Goal: Transaction & Acquisition: Obtain resource

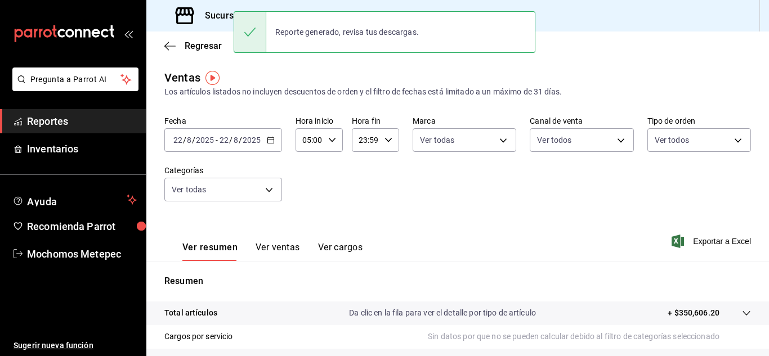
click at [271, 139] on icon "button" at bounding box center [271, 140] width 8 height 8
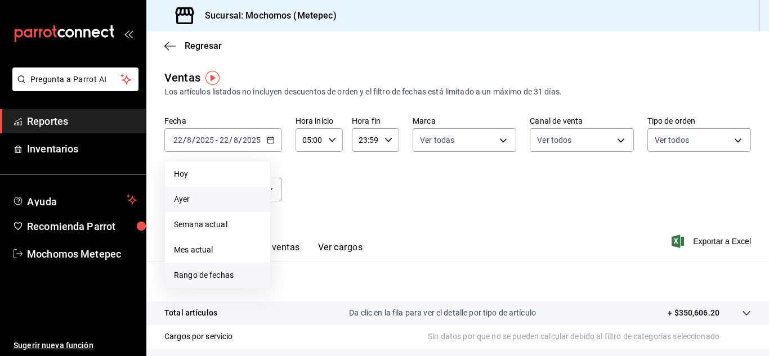
click at [221, 279] on span "Rango de fechas" at bounding box center [217, 276] width 87 height 12
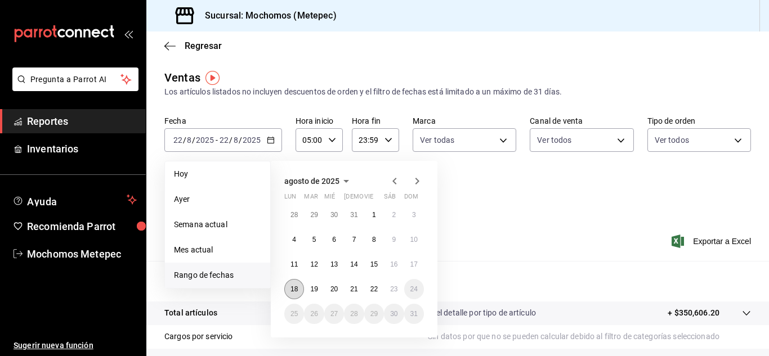
click at [296, 290] on abbr "18" at bounding box center [294, 289] width 7 height 8
click at [390, 292] on button "23" at bounding box center [394, 289] width 20 height 20
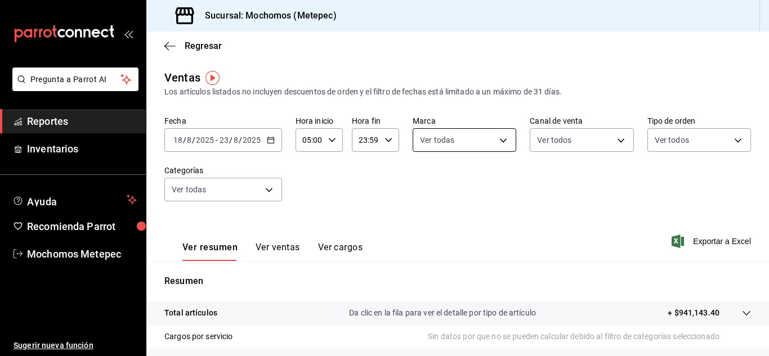
click at [472, 139] on body "Pregunta a Parrot AI Reportes Inventarios Ayuda Recomienda Parrot Mochomos Mete…" at bounding box center [384, 178] width 769 height 356
click at [591, 193] on div at bounding box center [384, 178] width 769 height 356
click at [599, 146] on body "Pregunta a Parrot AI Reportes Inventarios Ayuda Recomienda Parrot Mochomos Mete…" at bounding box center [384, 178] width 769 height 356
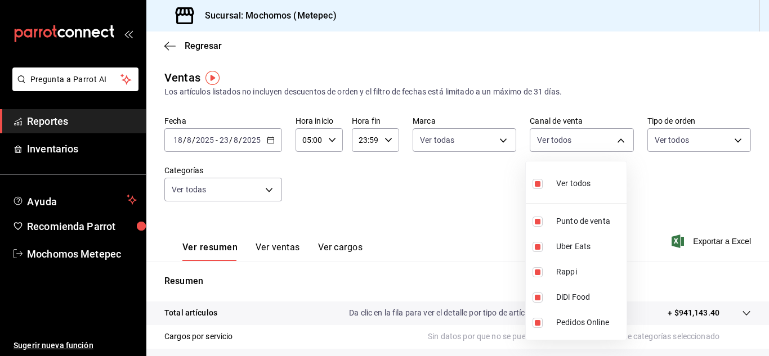
click at [565, 179] on span "Ver todos" at bounding box center [573, 184] width 34 height 12
checkbox input "false"
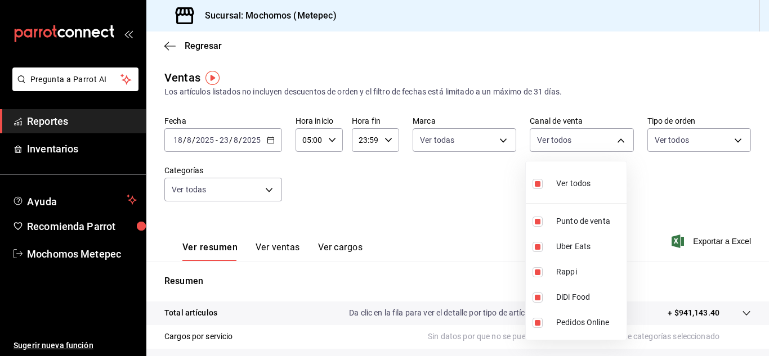
checkbox input "false"
click at [565, 179] on span "Ver todos" at bounding box center [573, 184] width 34 height 12
type input "PARROT,UBER_EATS,RAPPI,DIDI_FOOD,ONLINE"
checkbox input "true"
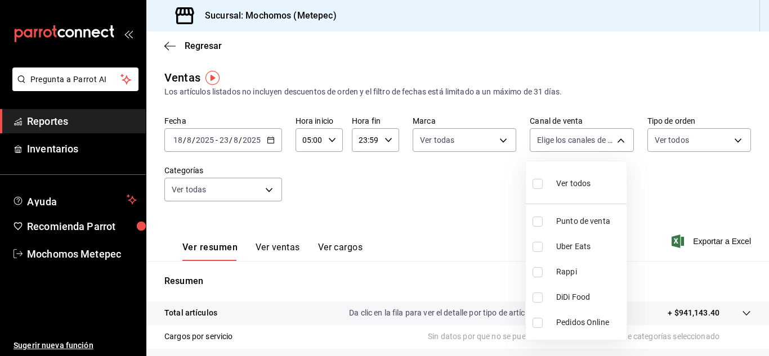
checkbox input "true"
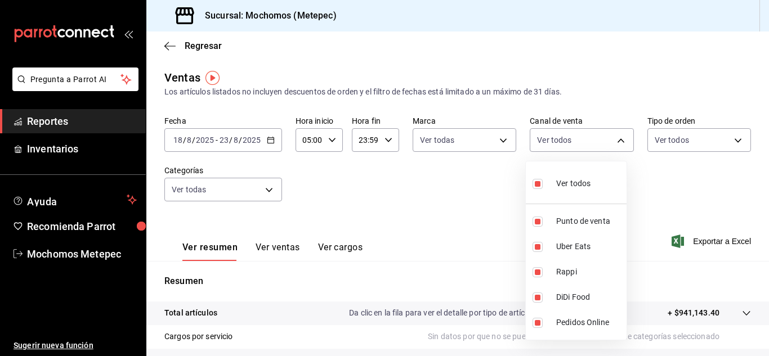
click at [704, 151] on div at bounding box center [384, 178] width 769 height 356
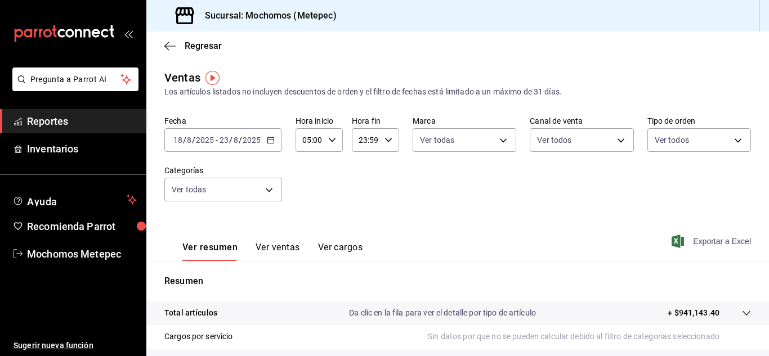
click at [706, 236] on span "Exportar a Excel" at bounding box center [712, 242] width 77 height 14
click at [497, 135] on body "Pregunta a Parrot AI Reportes Inventarios Ayuda Recomienda Parrot Mochomos Mete…" at bounding box center [384, 178] width 769 height 356
click at [606, 144] on div at bounding box center [384, 178] width 769 height 356
click at [606, 144] on body "Pregunta a Parrot AI Reportes Inventarios Ayuda Recomienda Parrot Mochomos Mete…" at bounding box center [384, 178] width 769 height 356
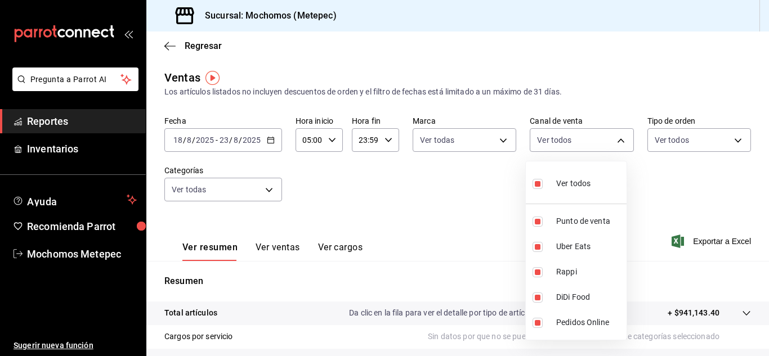
click at [676, 141] on div at bounding box center [384, 178] width 769 height 356
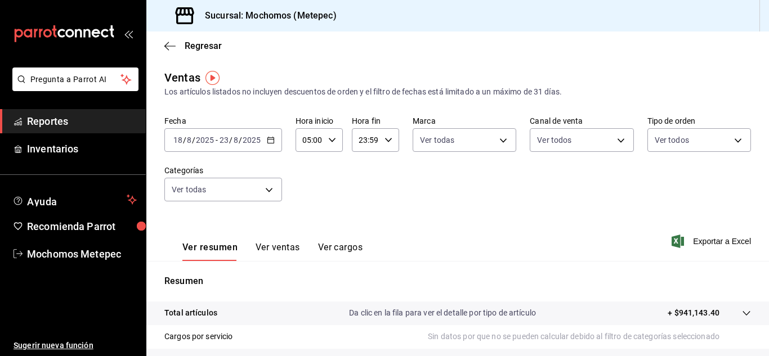
click at [676, 141] on body "Pregunta a Parrot AI Reportes Inventarios Ayuda Recomienda Parrot Mochomos Mete…" at bounding box center [384, 178] width 769 height 356
click at [261, 195] on div at bounding box center [384, 178] width 769 height 356
click at [269, 191] on body "Pregunta a Parrot AI Reportes Inventarios Ayuda Recomienda Parrot Mochomos Mete…" at bounding box center [384, 178] width 769 height 356
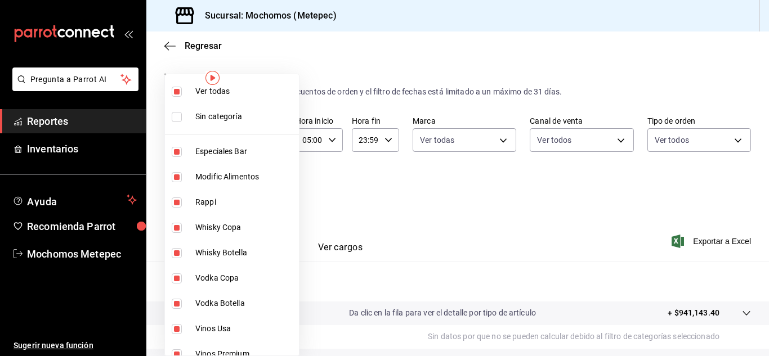
click at [175, 92] on input "checkbox" at bounding box center [177, 92] width 10 height 10
checkbox input "false"
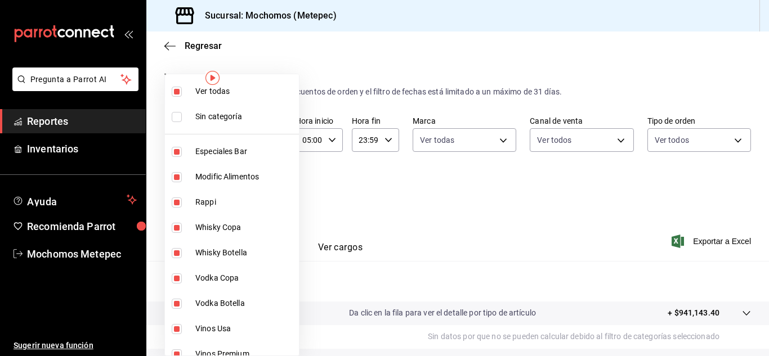
checkbox input "false"
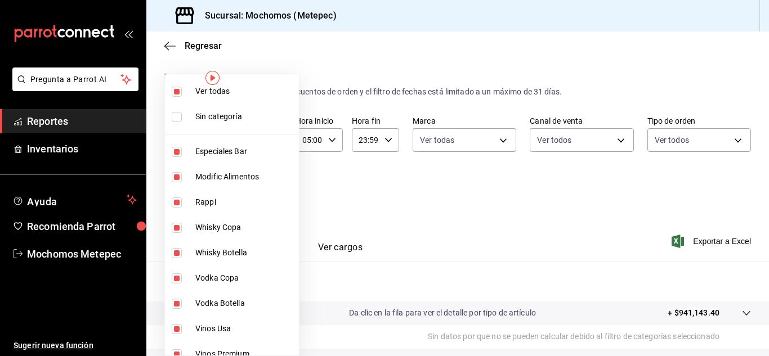
checkbox input "false"
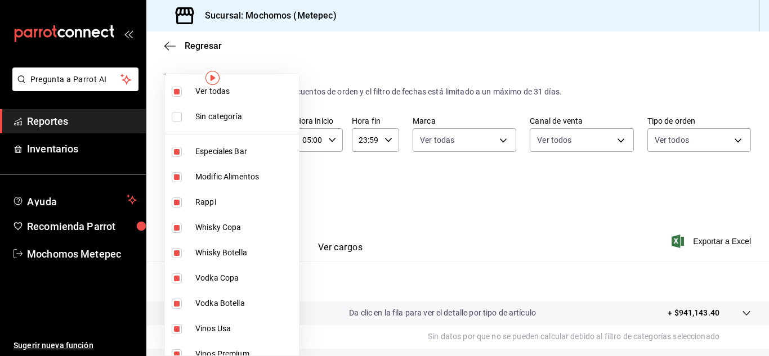
checkbox input "false"
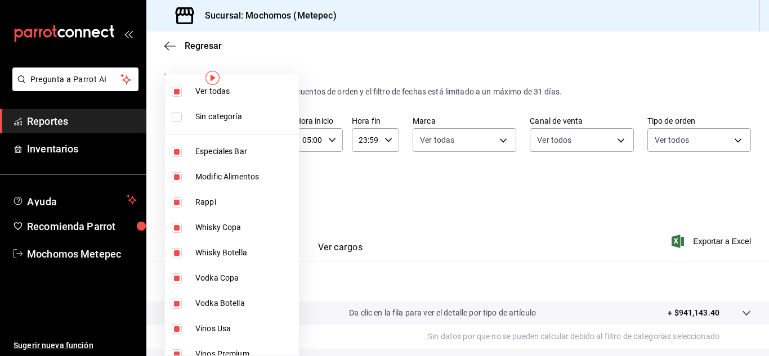
checkbox input "false"
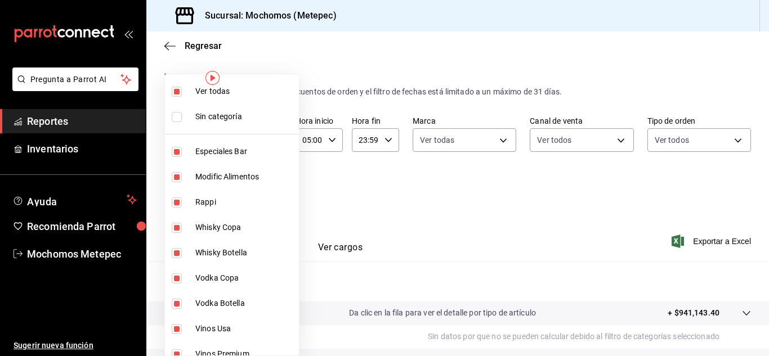
checkbox input "false"
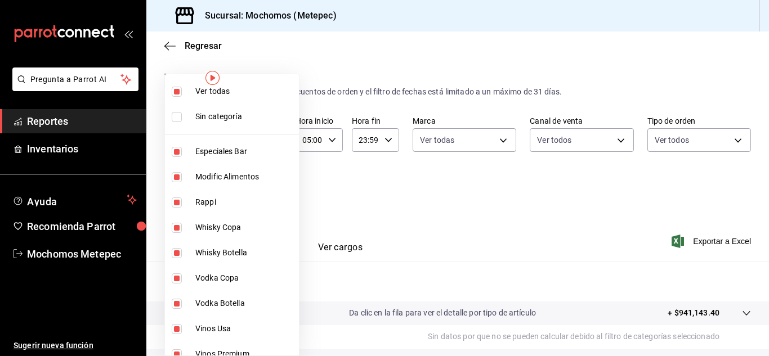
checkbox input "false"
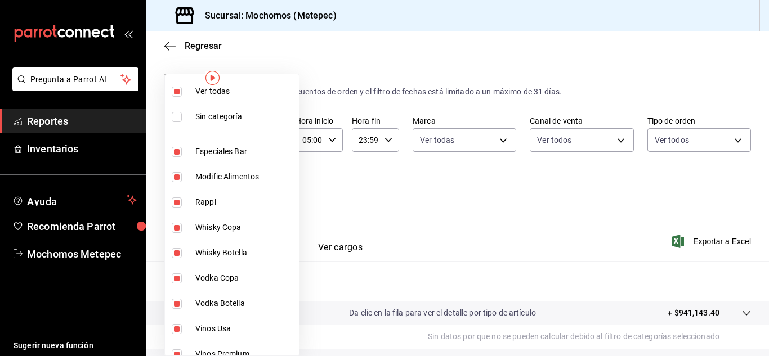
checkbox input "false"
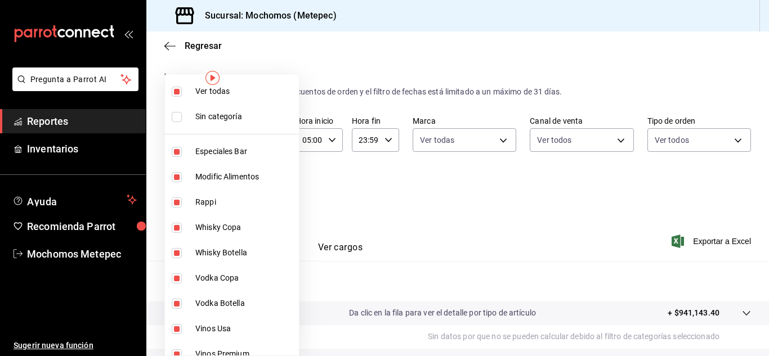
checkbox input "false"
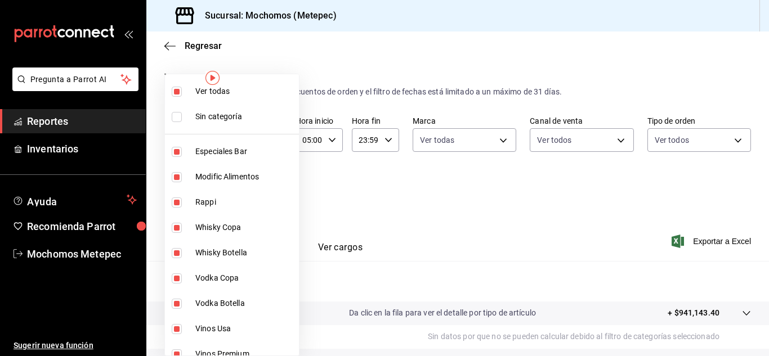
checkbox input "false"
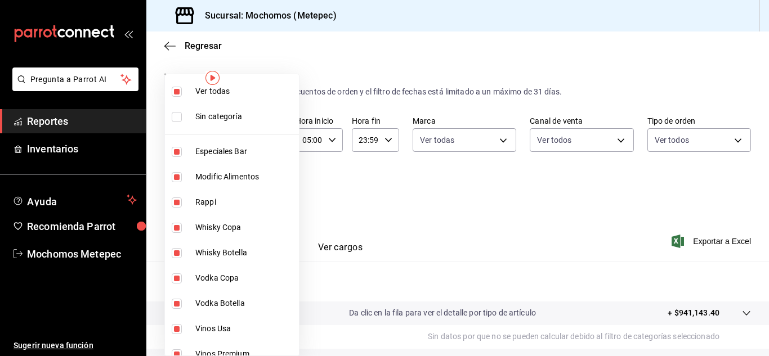
checkbox input "false"
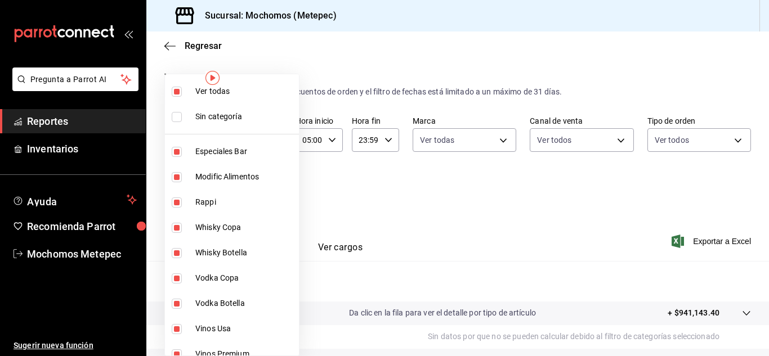
checkbox input "false"
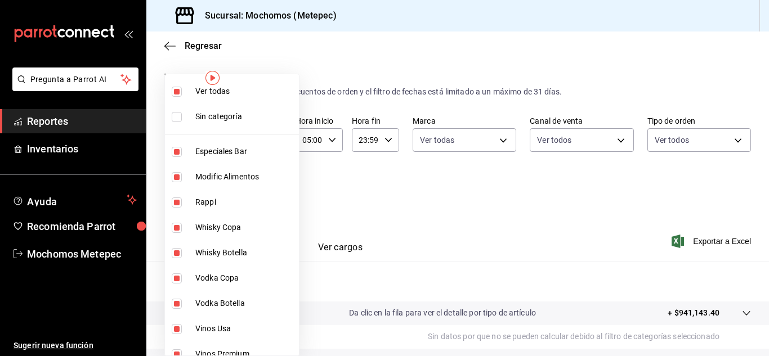
checkbox input "false"
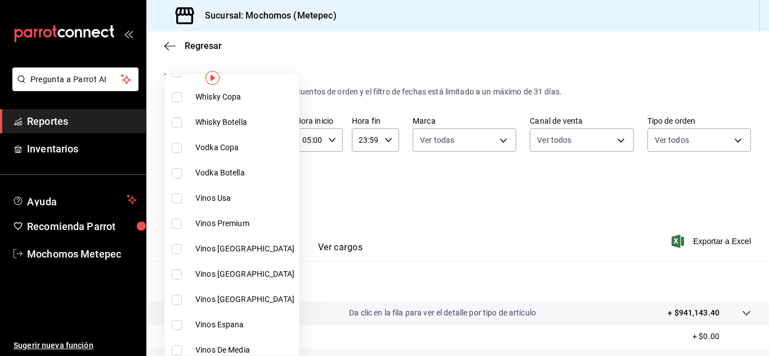
scroll to position [131, 0]
click at [177, 195] on input "checkbox" at bounding box center [177, 198] width 10 height 10
checkbox input "true"
type input "31fb393b-b119-40e4-95e9-bc2098abd852"
click at [173, 221] on input "checkbox" at bounding box center [177, 223] width 10 height 10
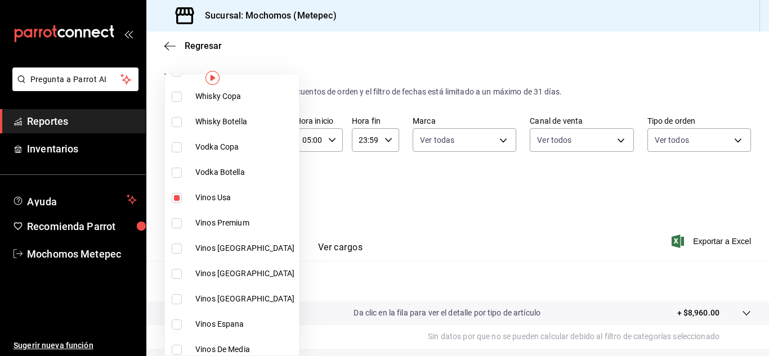
checkbox input "true"
type input "31fb393b-b119-40e4-95e9-bc2098abd852,35cac4ac-ff55-422b-a6f3-a67d3944b21d"
click at [172, 248] on input "checkbox" at bounding box center [177, 249] width 10 height 10
checkbox input "true"
type input "31fb393b-b119-40e4-95e9-bc2098abd852,35cac4ac-ff55-422b-a6f3-a67d3944b21d,139fe…"
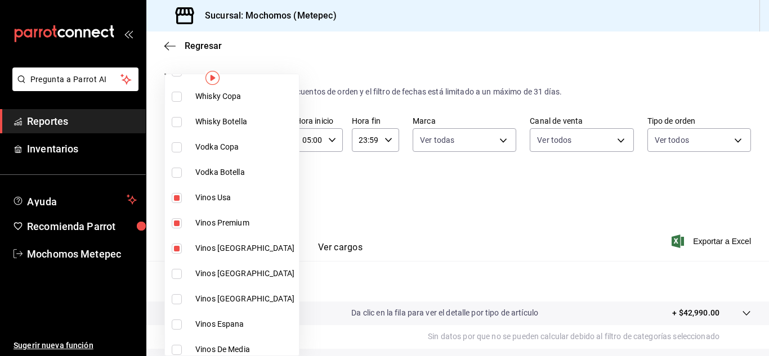
click at [175, 273] on input "checkbox" at bounding box center [177, 274] width 10 height 10
checkbox input "true"
type input "31fb393b-b119-40e4-95e9-bc2098abd852,35cac4ac-ff55-422b-a6f3-a67d3944b21d,139fe…"
click at [177, 300] on input "checkbox" at bounding box center [177, 299] width 10 height 10
checkbox input "true"
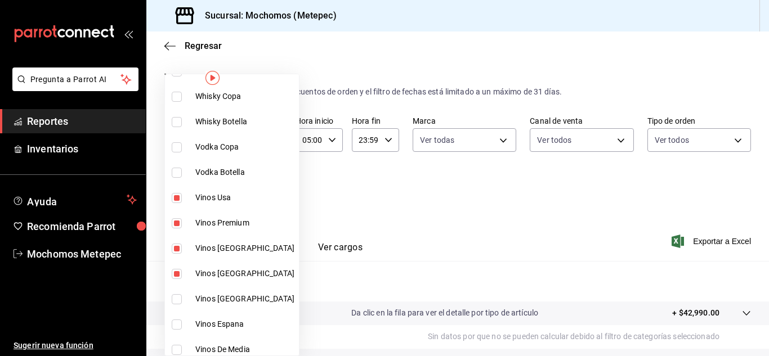
type input "31fb393b-b119-40e4-95e9-bc2098abd852,35cac4ac-ff55-422b-a6f3-a67d3944b21d,139fe…"
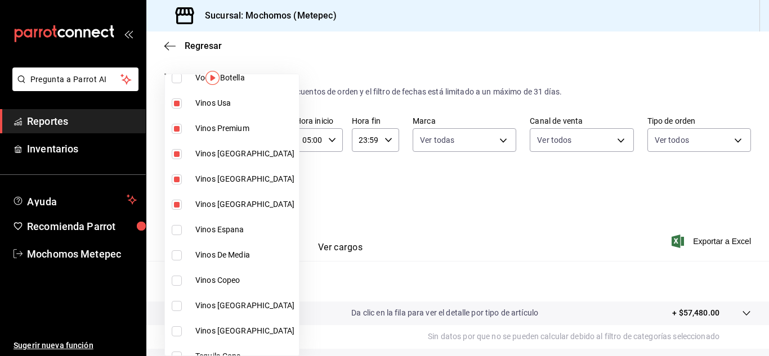
scroll to position [229, 0]
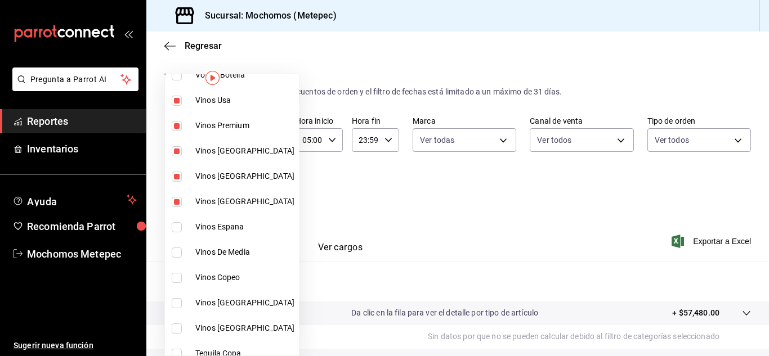
click at [180, 229] on input "checkbox" at bounding box center [177, 227] width 10 height 10
checkbox input "true"
type input "31fb393b-b119-40e4-95e9-bc2098abd852,35cac4ac-ff55-422b-a6f3-a67d3944b21d,139fe…"
click at [175, 253] on input "checkbox" at bounding box center [177, 253] width 10 height 10
checkbox input "true"
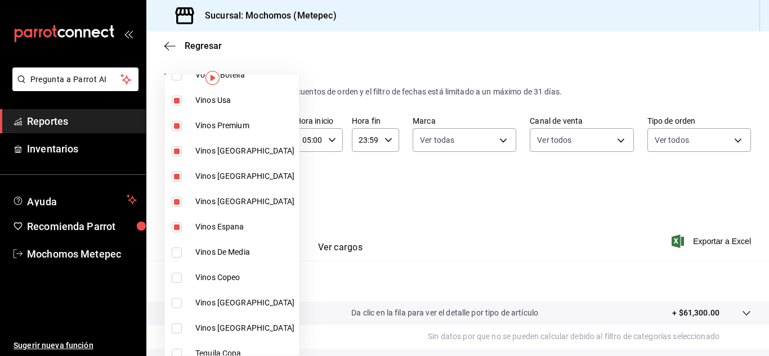
type input "31fb393b-b119-40e4-95e9-bc2098abd852,35cac4ac-ff55-422b-a6f3-a67d3944b21d,139fe…"
click at [178, 281] on input "checkbox" at bounding box center [177, 278] width 10 height 10
checkbox input "true"
type input "31fb393b-b119-40e4-95e9-bc2098abd852,35cac4ac-ff55-422b-a6f3-a67d3944b21d,139fe…"
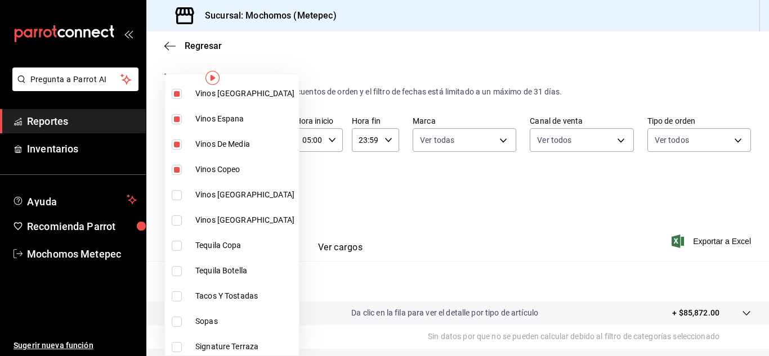
scroll to position [337, 0]
click at [173, 199] on input "checkbox" at bounding box center [177, 195] width 10 height 10
checkbox input "true"
type input "31fb393b-b119-40e4-95e9-bc2098abd852,35cac4ac-ff55-422b-a6f3-a67d3944b21d,139fe…"
click at [176, 219] on input "checkbox" at bounding box center [177, 220] width 10 height 10
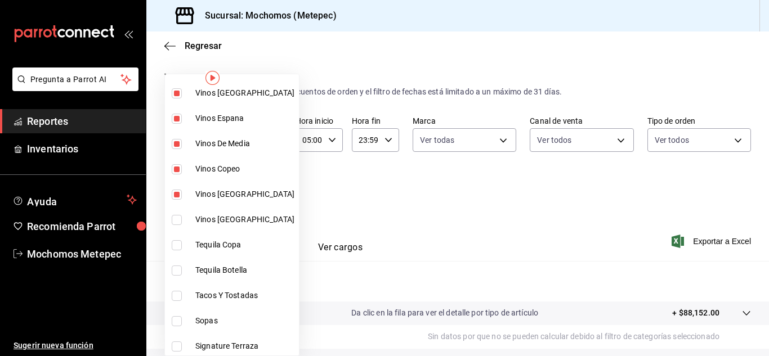
checkbox input "true"
type input "31fb393b-b119-40e4-95e9-bc2098abd852,35cac4ac-ff55-422b-a6f3-a67d3944b21d,139fe…"
click at [175, 240] on input "checkbox" at bounding box center [177, 245] width 10 height 10
checkbox input "true"
type input "31fb393b-b119-40e4-95e9-bc2098abd852,35cac4ac-ff55-422b-a6f3-a67d3944b21d,139fe…"
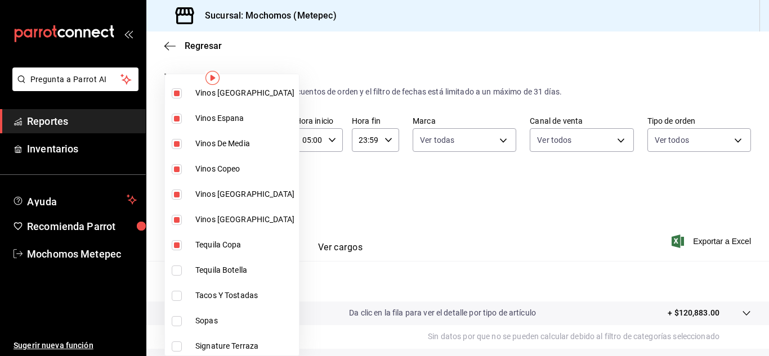
click at [175, 272] on input "checkbox" at bounding box center [177, 271] width 10 height 10
checkbox input "true"
type input "31fb393b-b119-40e4-95e9-bc2098abd852,35cac4ac-ff55-422b-a6f3-a67d3944b21d,139fe…"
click at [175, 272] on input "checkbox" at bounding box center [177, 271] width 10 height 10
checkbox input "false"
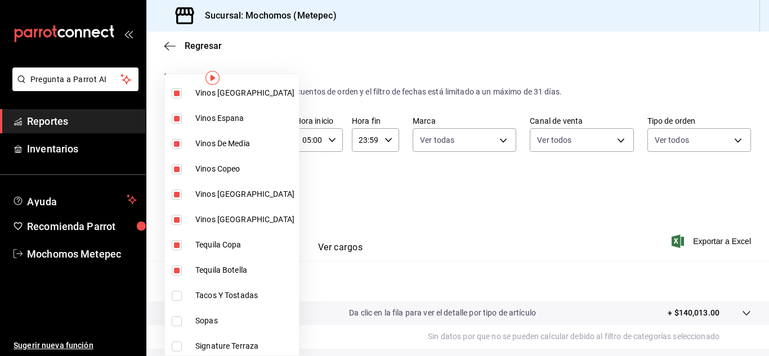
type input "31fb393b-b119-40e4-95e9-bc2098abd852,35cac4ac-ff55-422b-a6f3-a67d3944b21d,139fe…"
click at [176, 246] on input "checkbox" at bounding box center [177, 245] width 10 height 10
checkbox input "false"
type input "31fb393b-b119-40e4-95e9-bc2098abd852,35cac4ac-ff55-422b-a6f3-a67d3944b21d,139fe…"
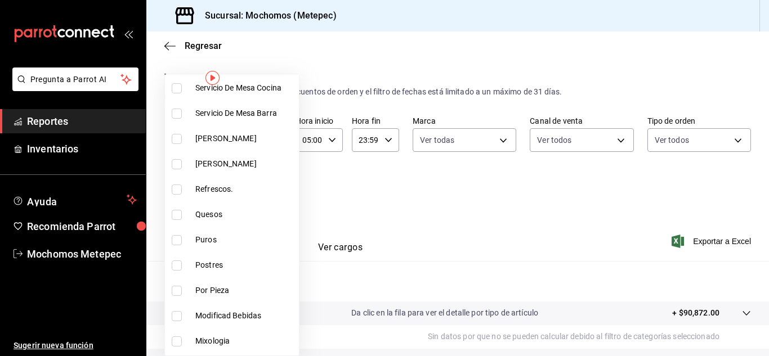
scroll to position [672, 0]
click at [177, 239] on input "checkbox" at bounding box center [177, 240] width 10 height 10
checkbox input "true"
type input "31fb393b-b119-40e4-95e9-bc2098abd852,35cac4ac-ff55-422b-a6f3-a67d3944b21d,139fe…"
click at [173, 289] on input "checkbox" at bounding box center [177, 290] width 10 height 10
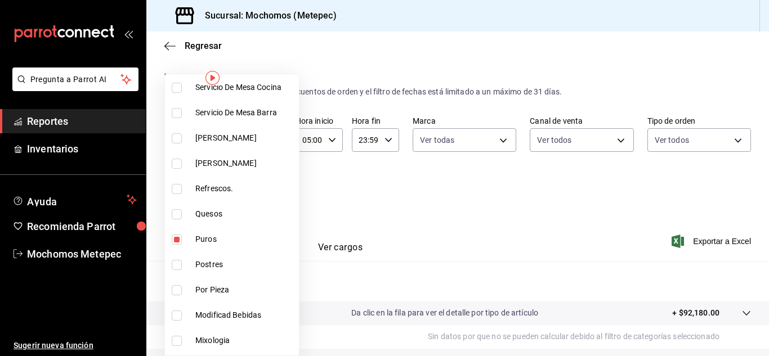
checkbox input "true"
type input "31fb393b-b119-40e4-95e9-bc2098abd852,35cac4ac-ff55-422b-a6f3-a67d3944b21d,139fe…"
click at [178, 289] on input "checkbox" at bounding box center [177, 290] width 10 height 10
checkbox input "false"
type input "31fb393b-b119-40e4-95e9-bc2098abd852,35cac4ac-ff55-422b-a6f3-a67d3944b21d,139fe…"
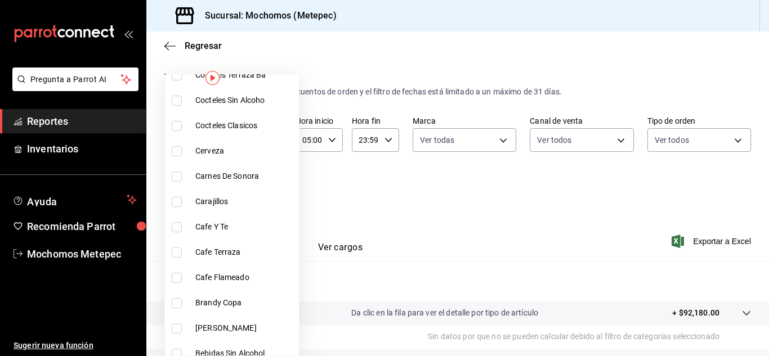
scroll to position [1379, 0]
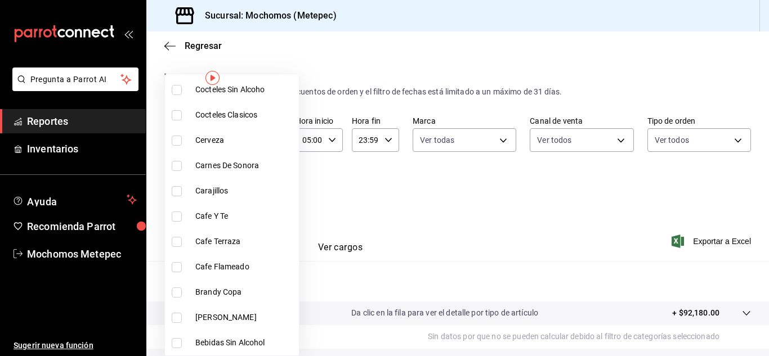
click at [606, 220] on div at bounding box center [384, 178] width 769 height 356
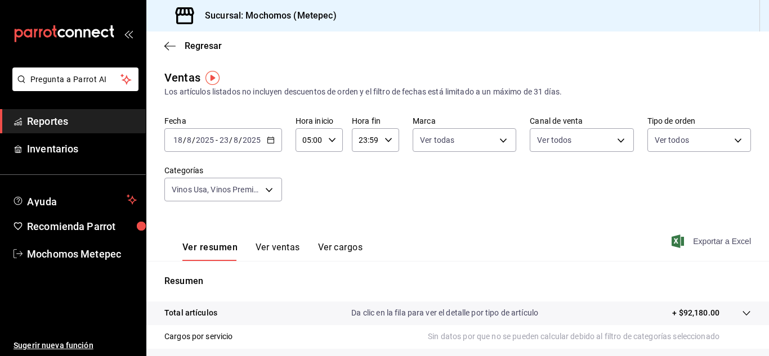
click at [706, 242] on span "Exportar a Excel" at bounding box center [712, 242] width 77 height 14
